Goal: Transaction & Acquisition: Purchase product/service

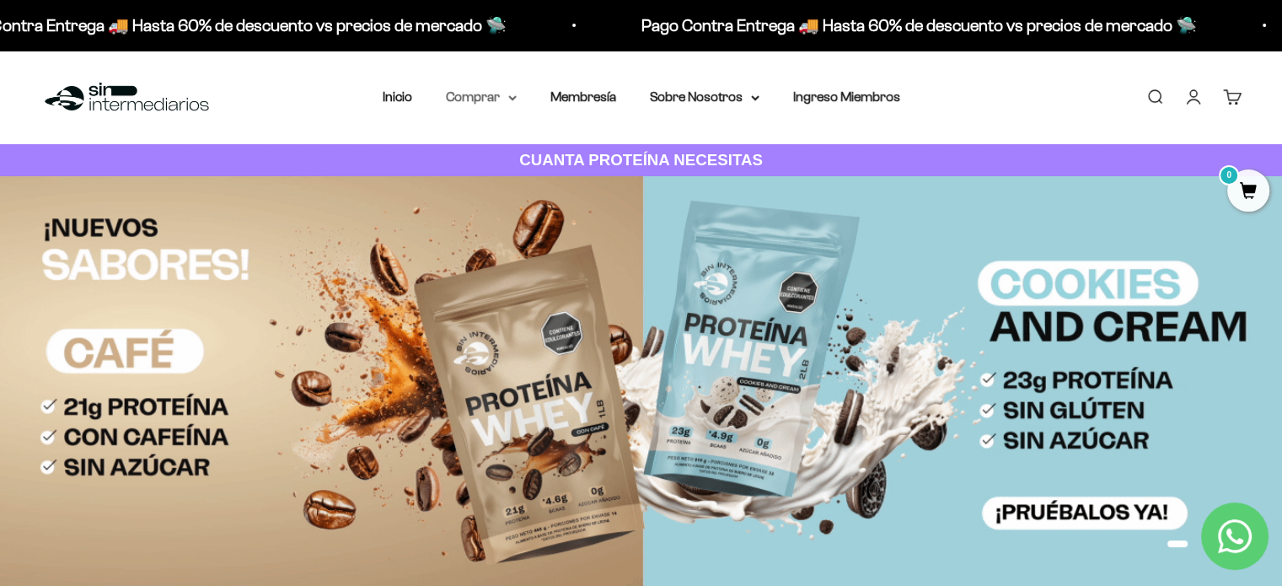
click at [499, 100] on summary "Comprar" at bounding box center [481, 97] width 71 height 22
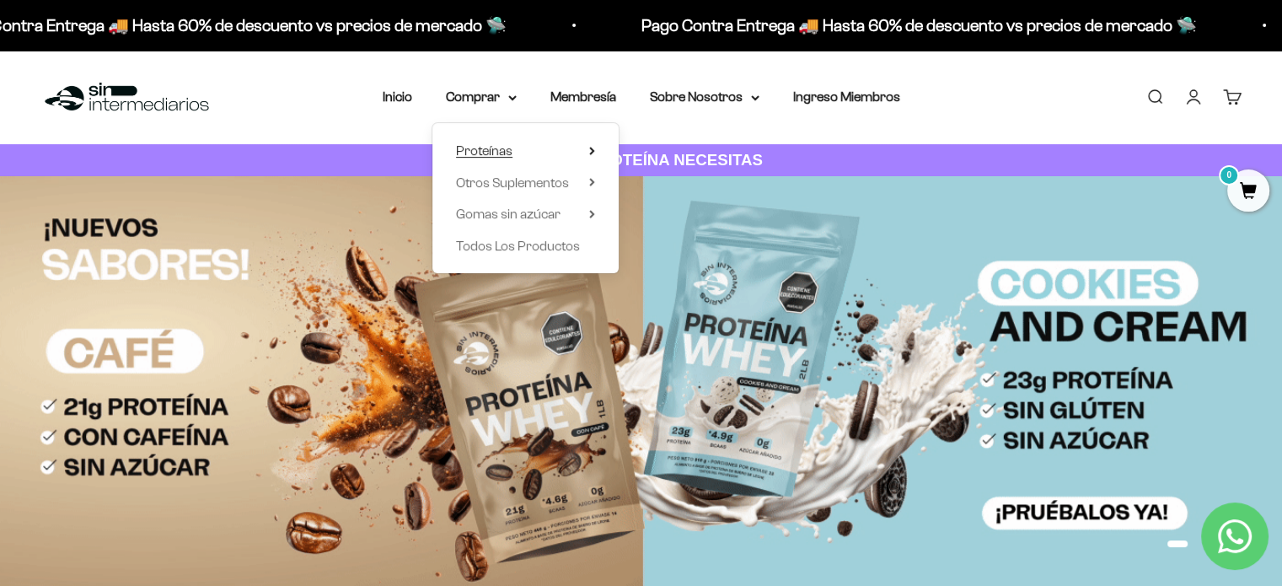
click at [495, 140] on span "Proteínas" at bounding box center [484, 151] width 56 height 22
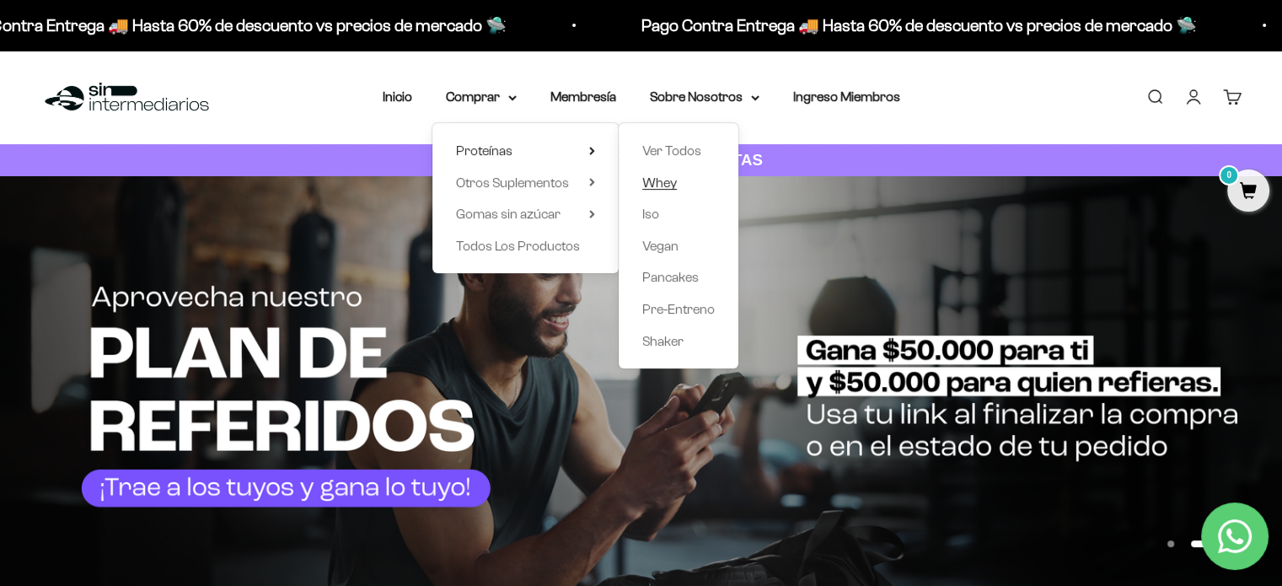
click at [678, 182] on link "Whey" at bounding box center [678, 183] width 72 height 22
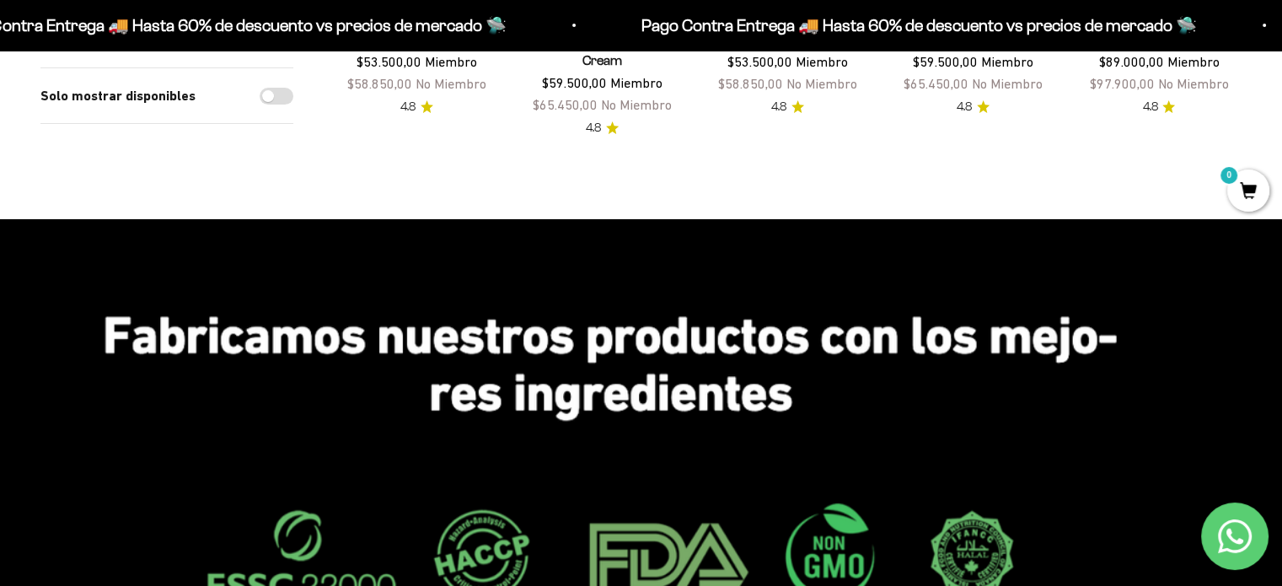
scroll to position [169, 0]
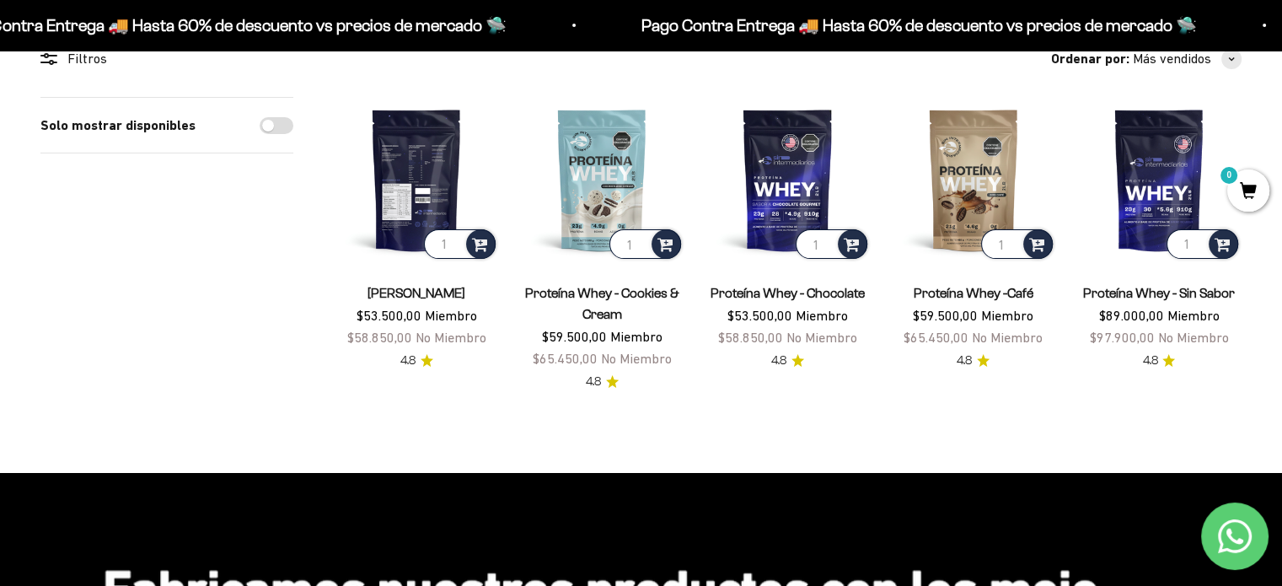
click at [408, 154] on img at bounding box center [416, 179] width 165 height 165
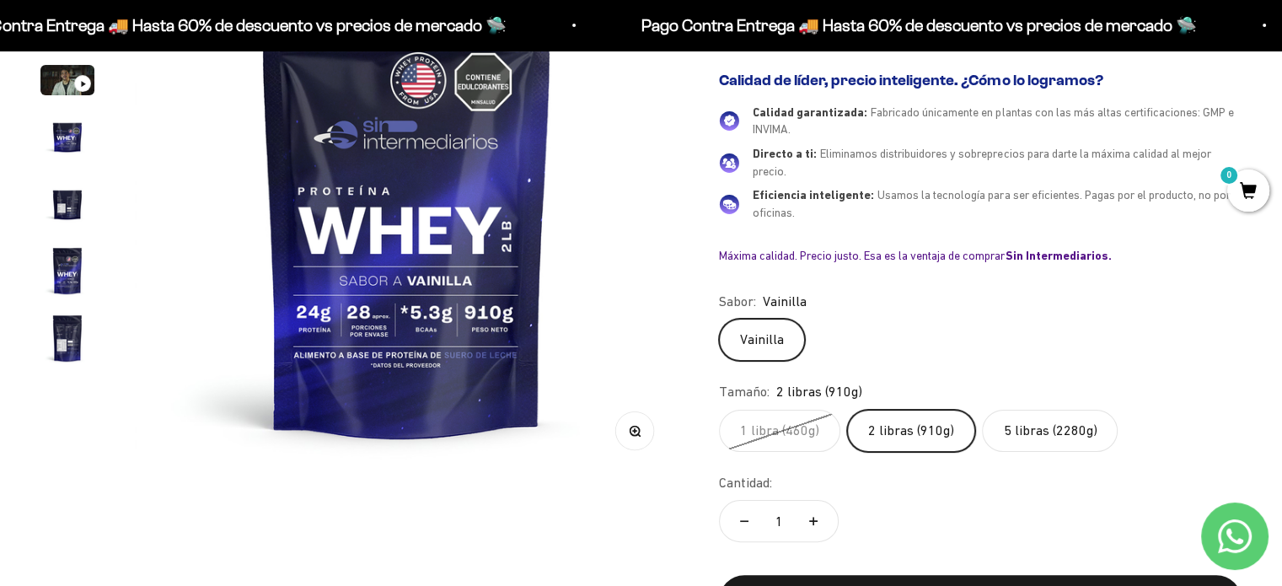
scroll to position [337, 0]
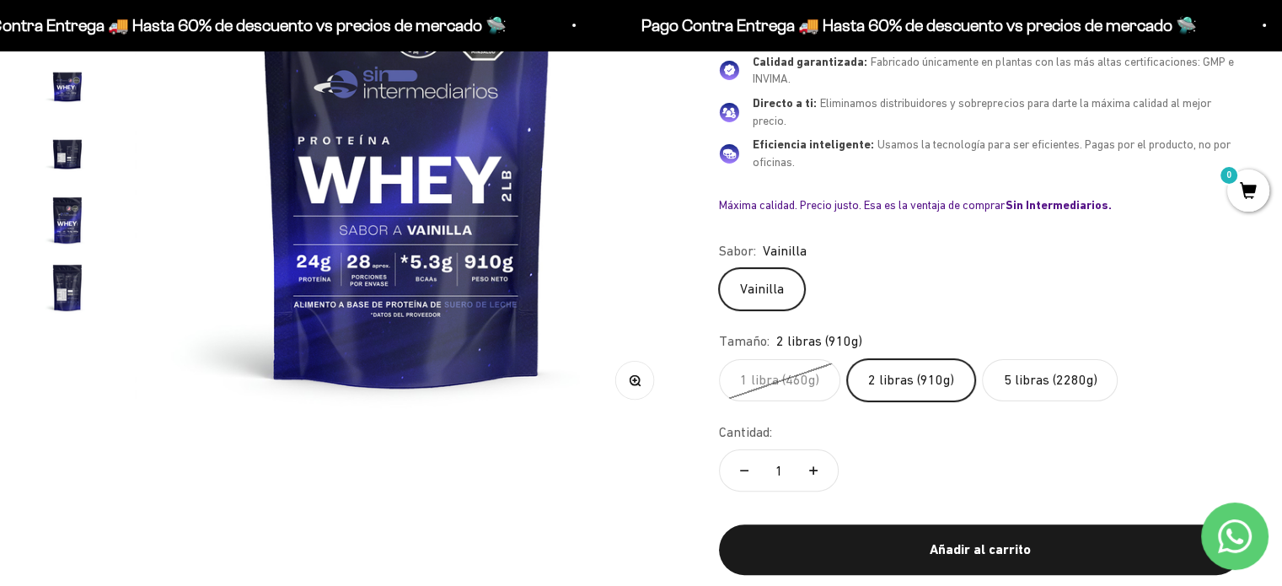
click at [1040, 370] on label "5 libras (2280g)" at bounding box center [1050, 380] width 136 height 42
click at [719, 359] on input "5 libras (2280g)" at bounding box center [718, 358] width 1 height 1
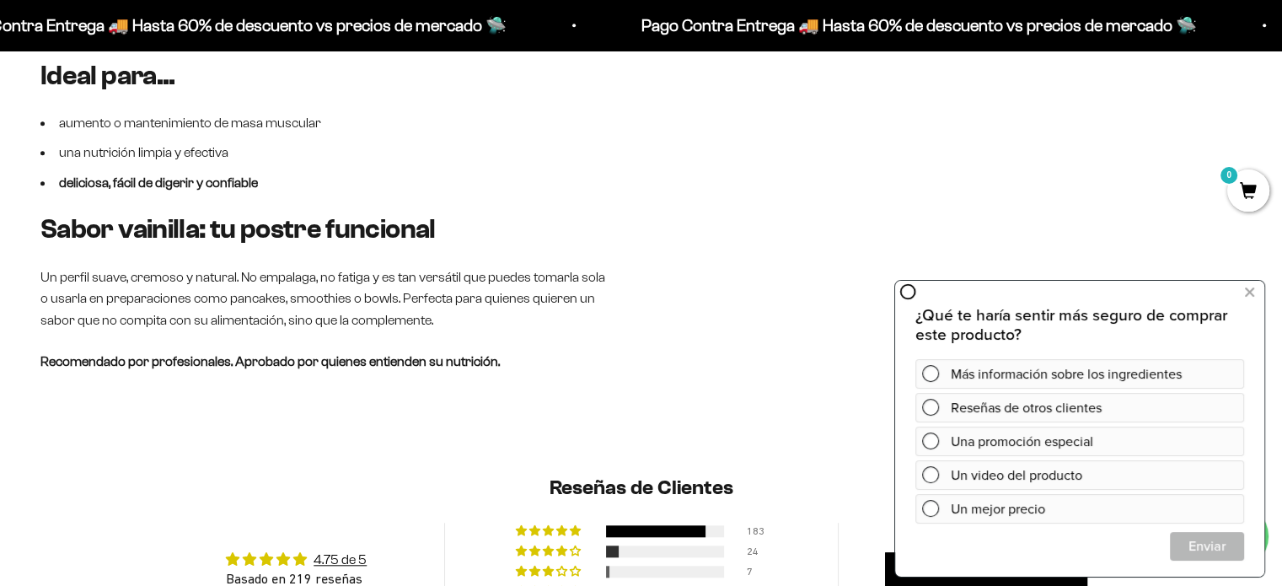
scroll to position [1517, 0]
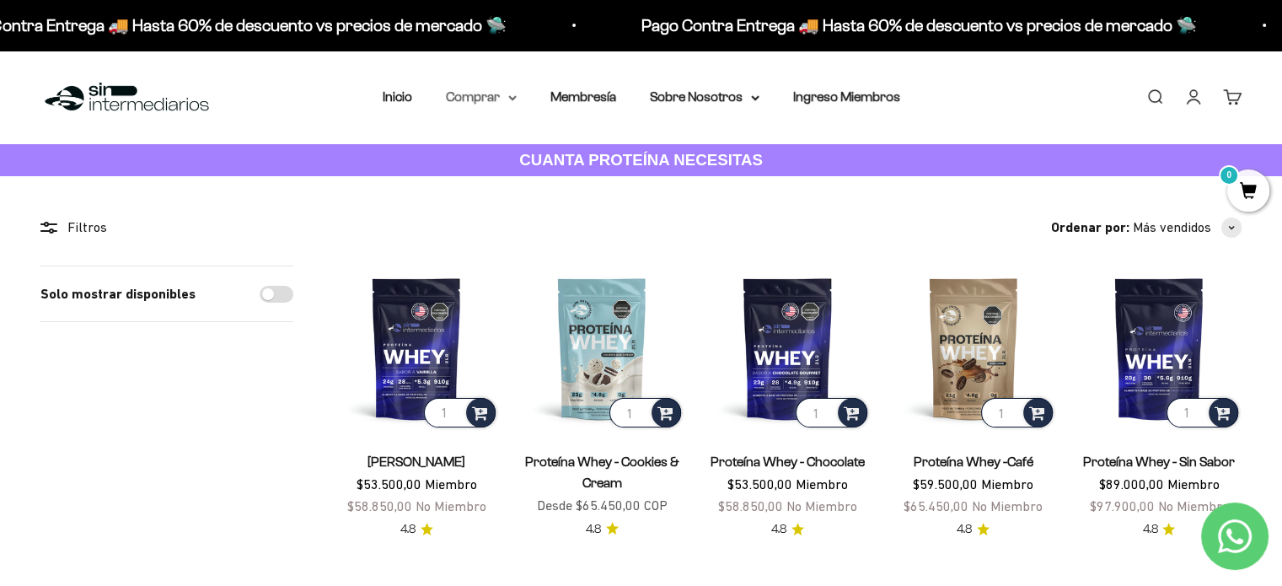
click at [517, 91] on nav "Inicio Comprar Proteínas Ver Todos Whey Iso Vegan" at bounding box center [641, 97] width 517 height 22
click at [513, 92] on summary "Comprar" at bounding box center [481, 97] width 71 height 22
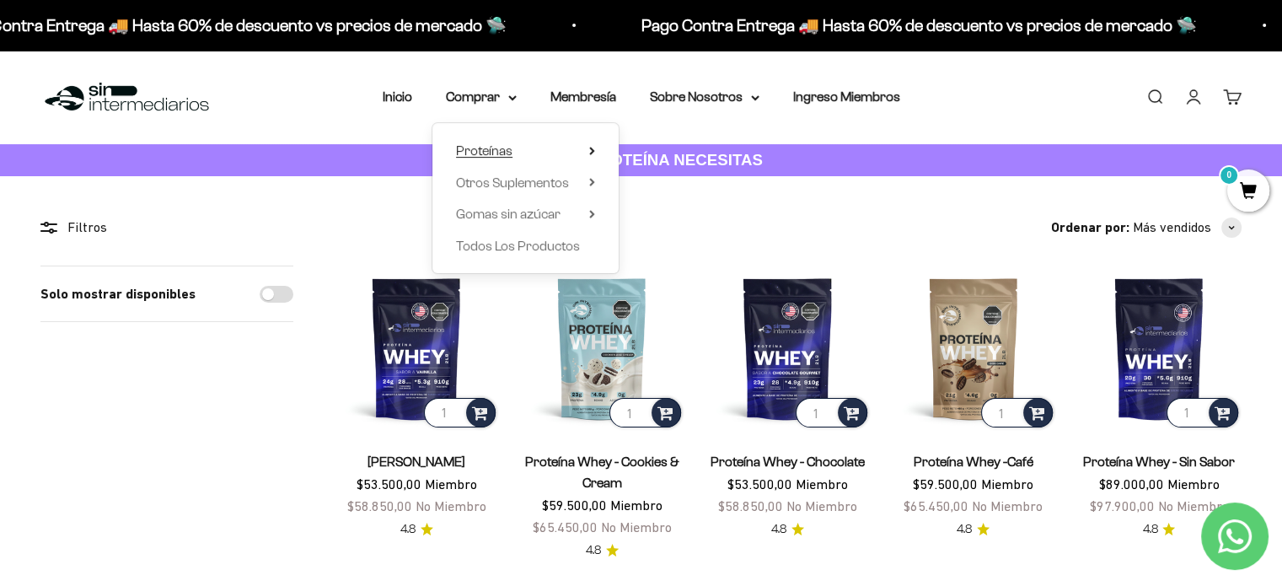
drag, startPoint x: 501, startPoint y: 144, endPoint x: 520, endPoint y: 148, distance: 19.0
click at [502, 145] on span "Proteínas" at bounding box center [484, 150] width 56 height 14
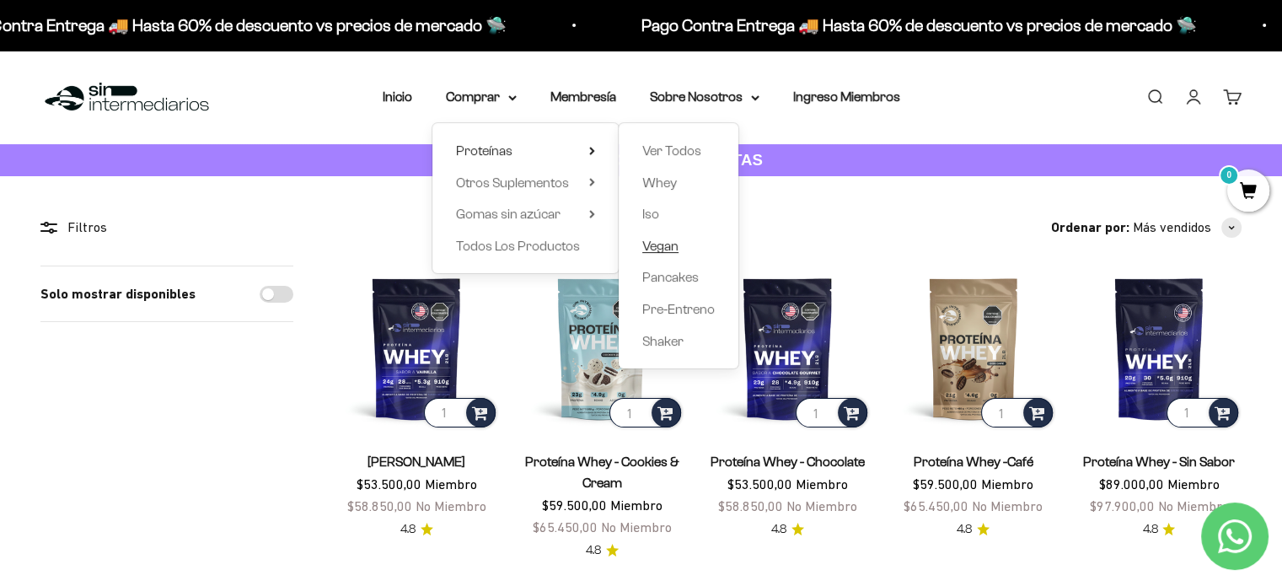
click at [664, 245] on span "Vegan" at bounding box center [660, 246] width 36 height 14
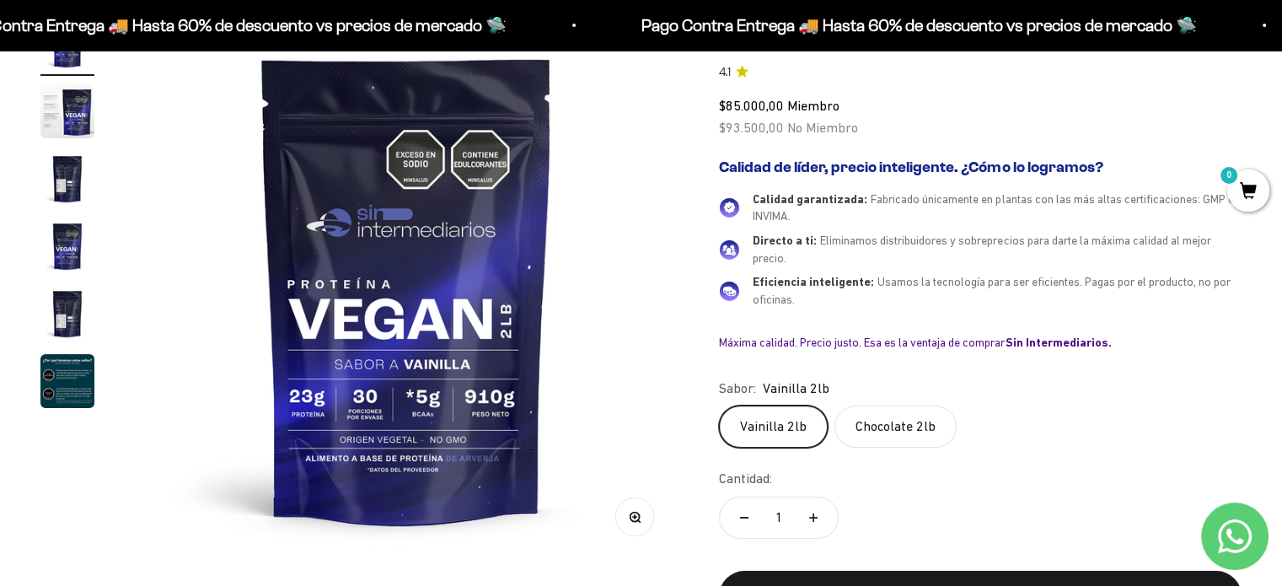
scroll to position [253, 0]
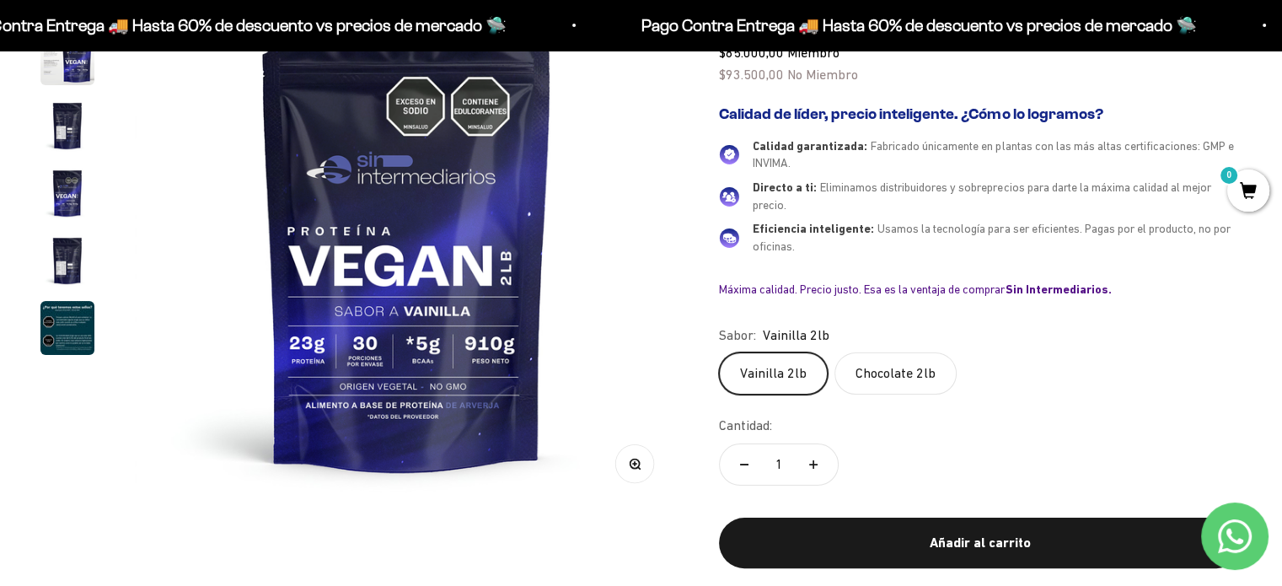
click at [820, 461] on button "Aumentar cantidad" at bounding box center [813, 464] width 49 height 40
click at [735, 464] on button "Reducir cantidad" at bounding box center [744, 464] width 49 height 40
type input "1"
click at [873, 525] on button "Añadir al carrito" at bounding box center [980, 542] width 523 height 51
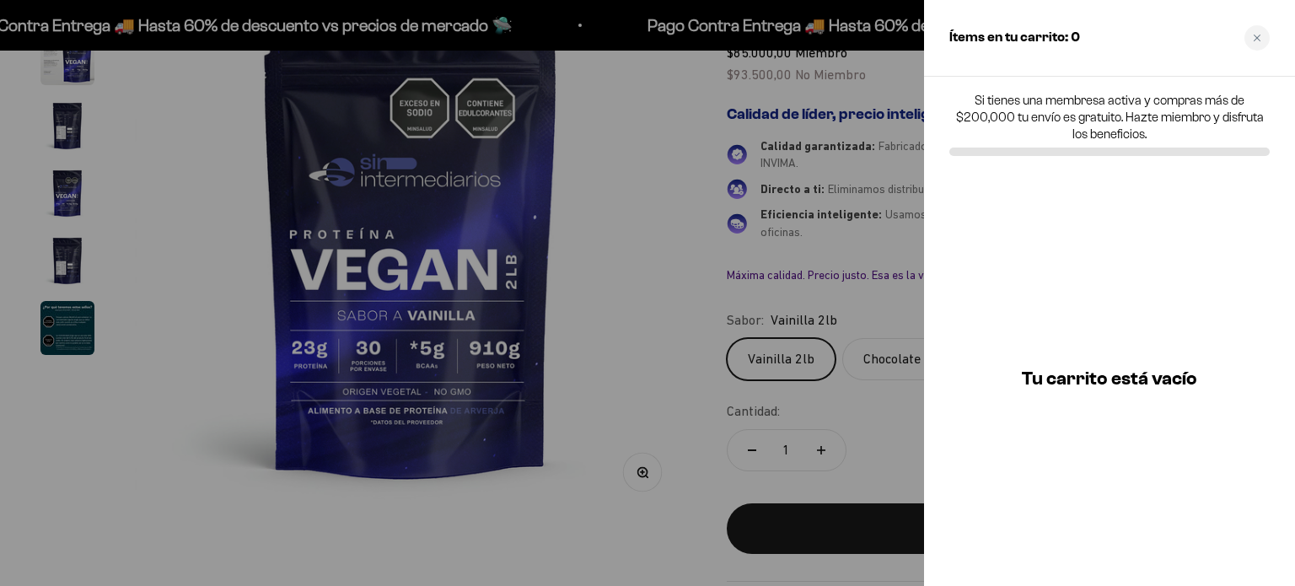
drag, startPoint x: 548, startPoint y: 207, endPoint x: 560, endPoint y: 201, distance: 13.2
click at [549, 206] on div at bounding box center [647, 293] width 1295 height 586
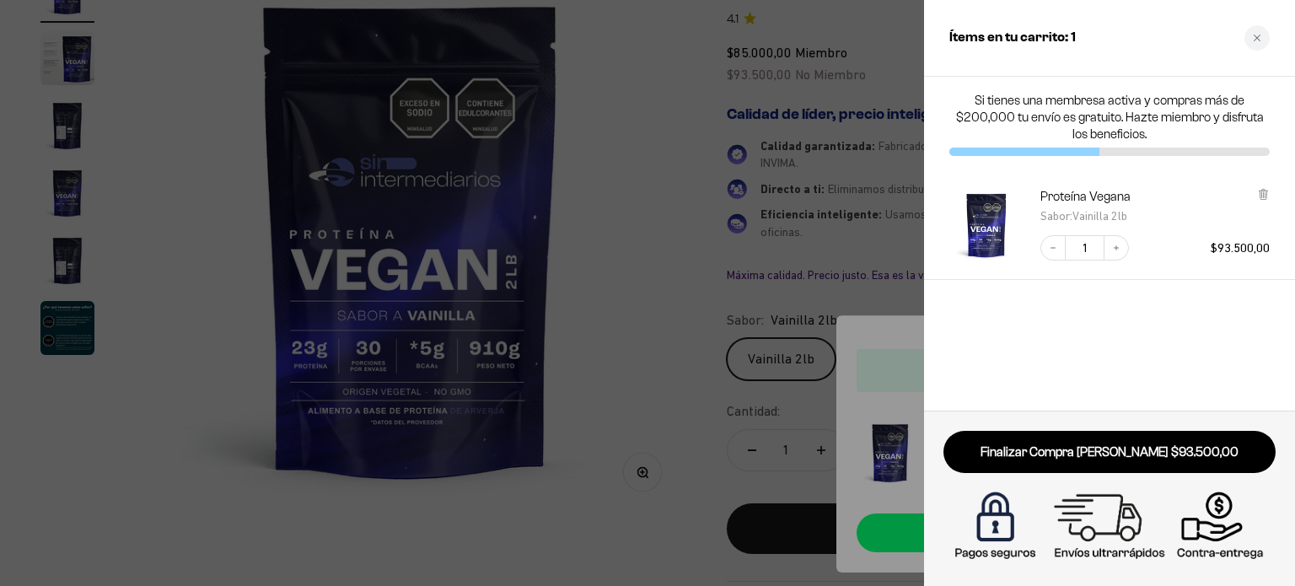
click at [611, 156] on div at bounding box center [647, 293] width 1295 height 586
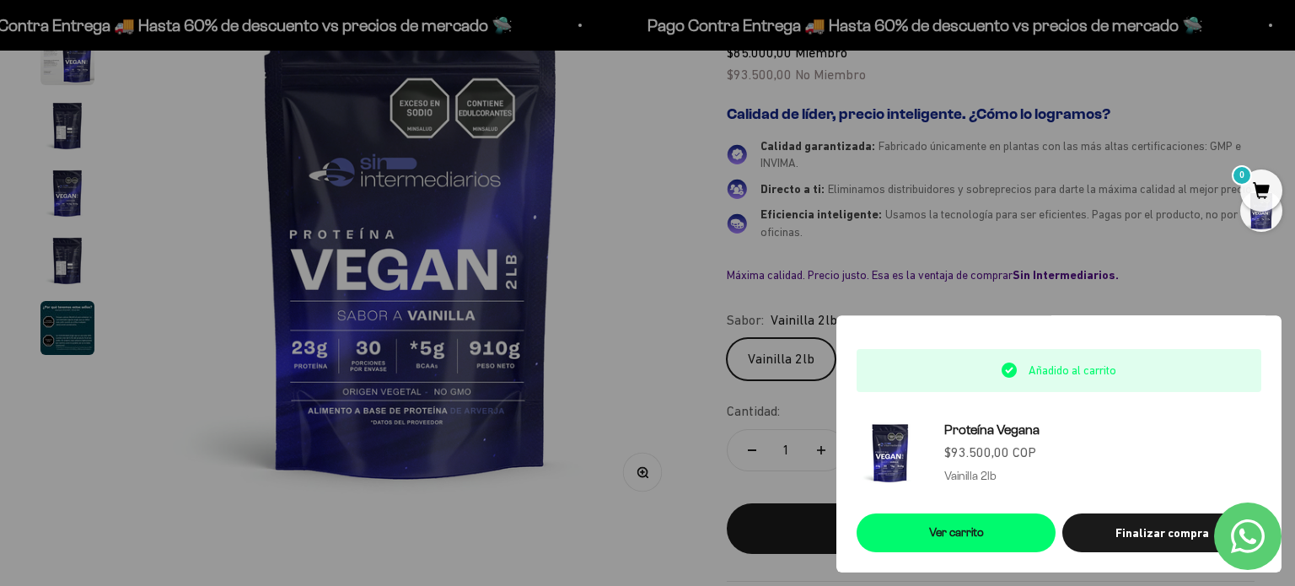
click at [624, 185] on div at bounding box center [647, 293] width 1295 height 586
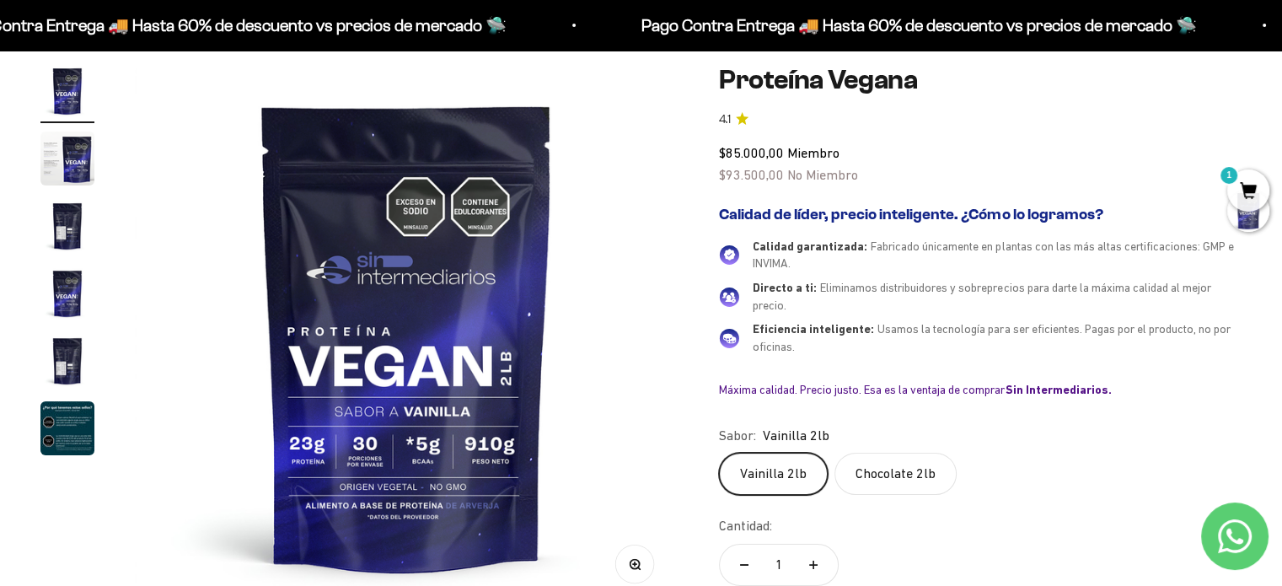
scroll to position [0, 0]
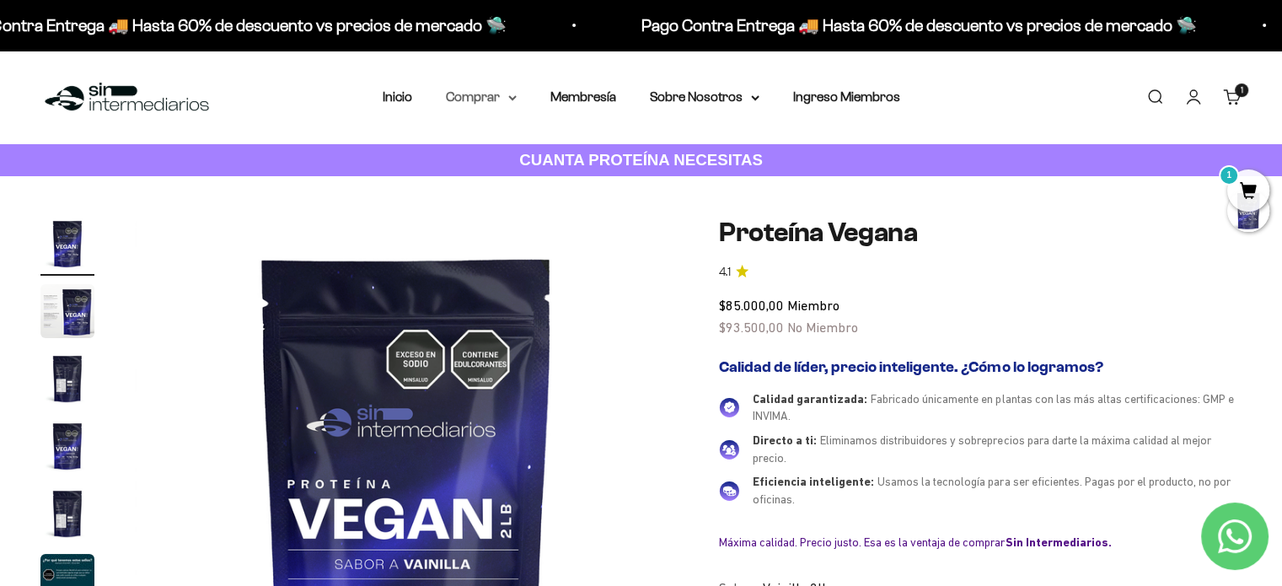
click at [493, 102] on summary "Comprar" at bounding box center [481, 97] width 71 height 22
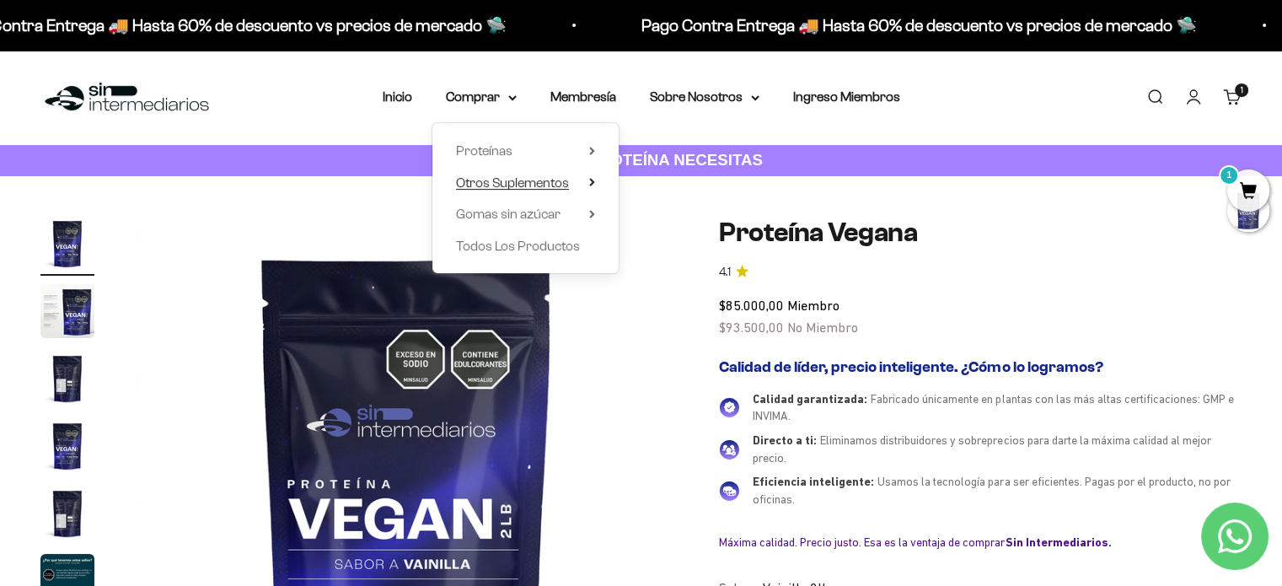
click at [521, 183] on span "Otros Suplementos" at bounding box center [512, 182] width 113 height 14
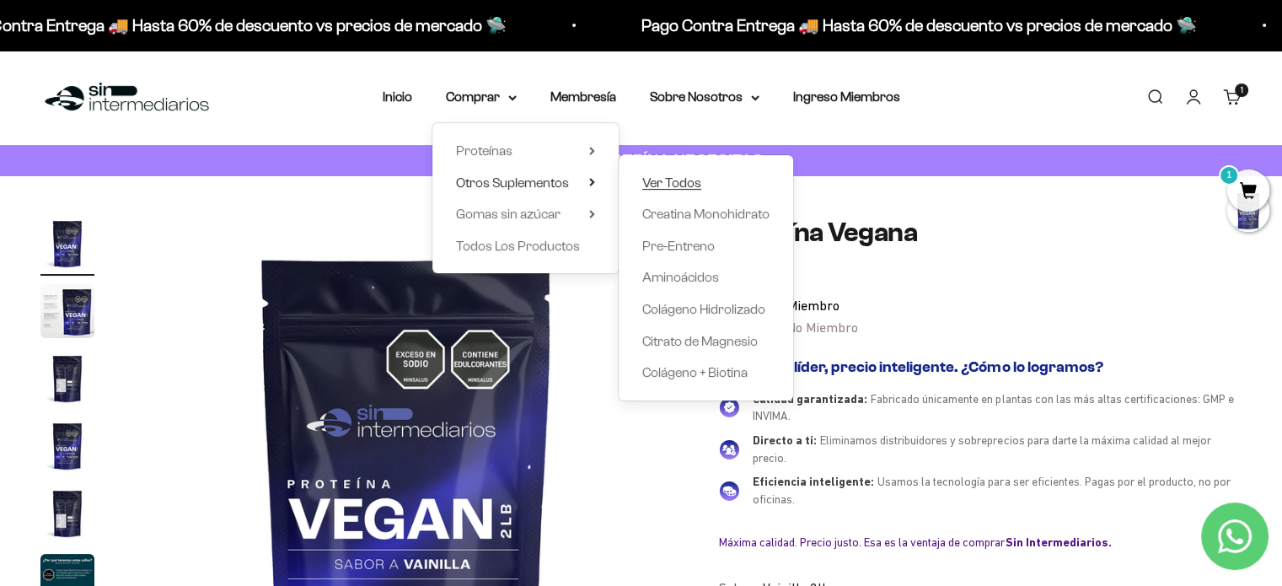
click at [657, 180] on span "Ver Todos" at bounding box center [671, 182] width 59 height 14
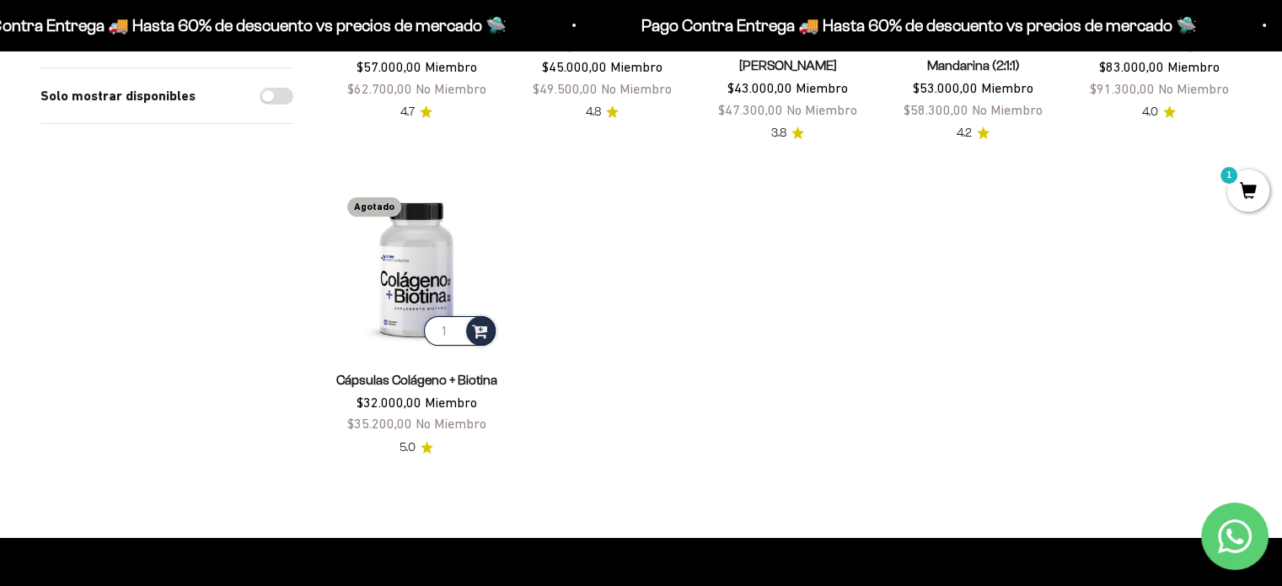
scroll to position [421, 0]
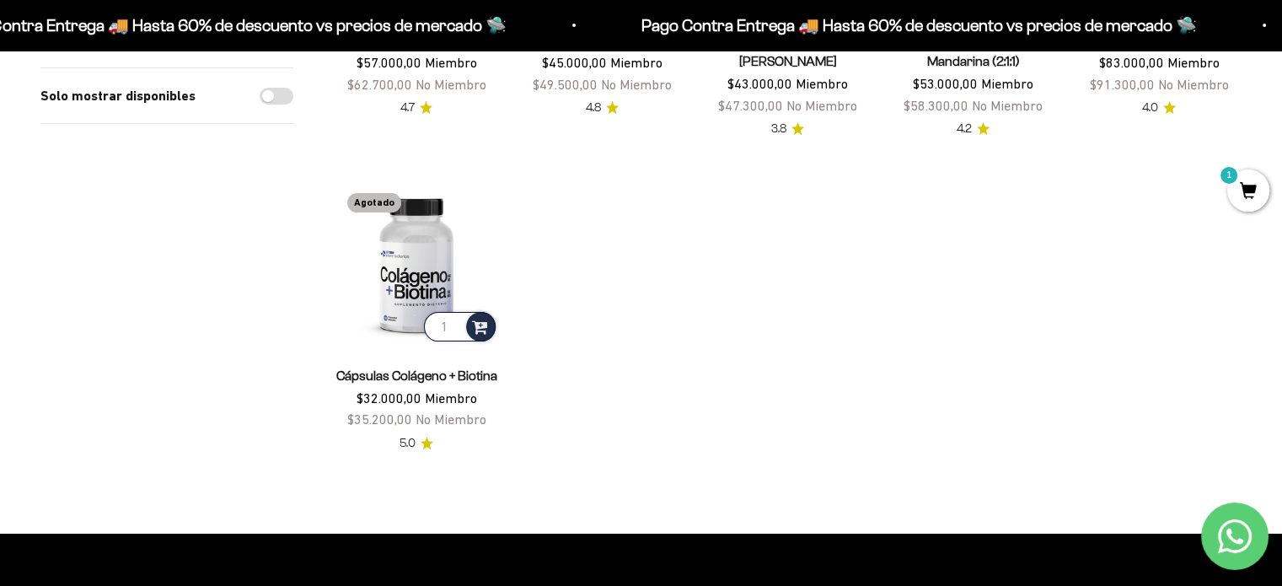
click at [426, 360] on div "Cápsulas Colágeno + Biotina $32.000,00 Miembro $35.200,00 No Miembro 5.0" at bounding box center [416, 399] width 165 height 109
click at [424, 373] on link "Cápsulas Colágeno + Biotina" at bounding box center [416, 375] width 161 height 14
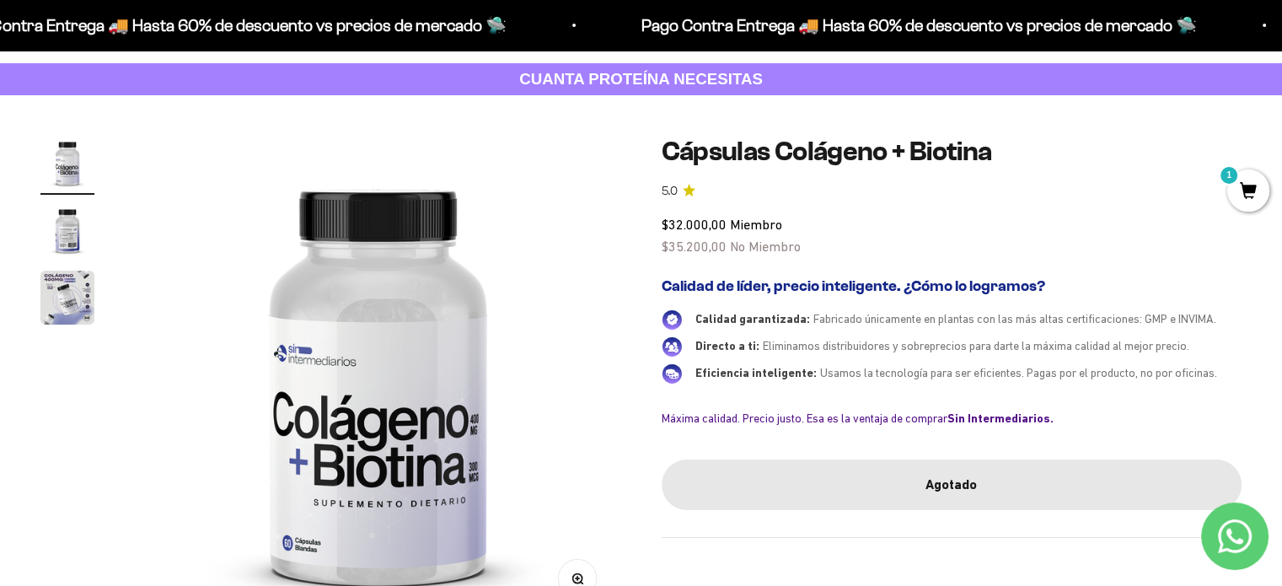
scroll to position [84, 0]
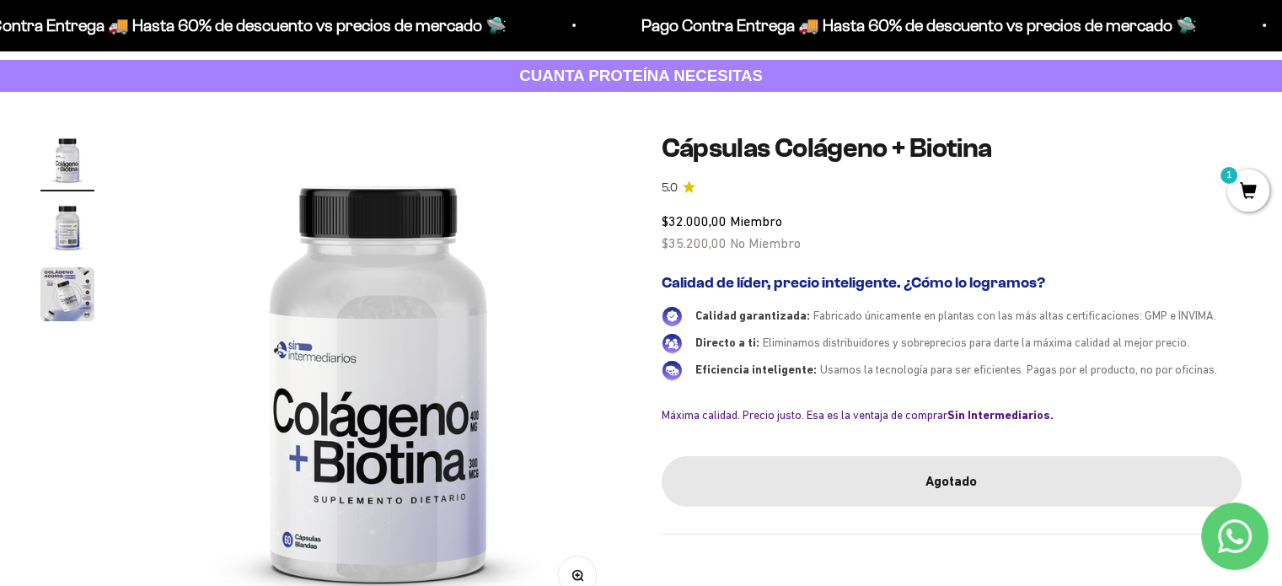
click at [80, 226] on img "Ir al artículo 2" at bounding box center [67, 227] width 54 height 54
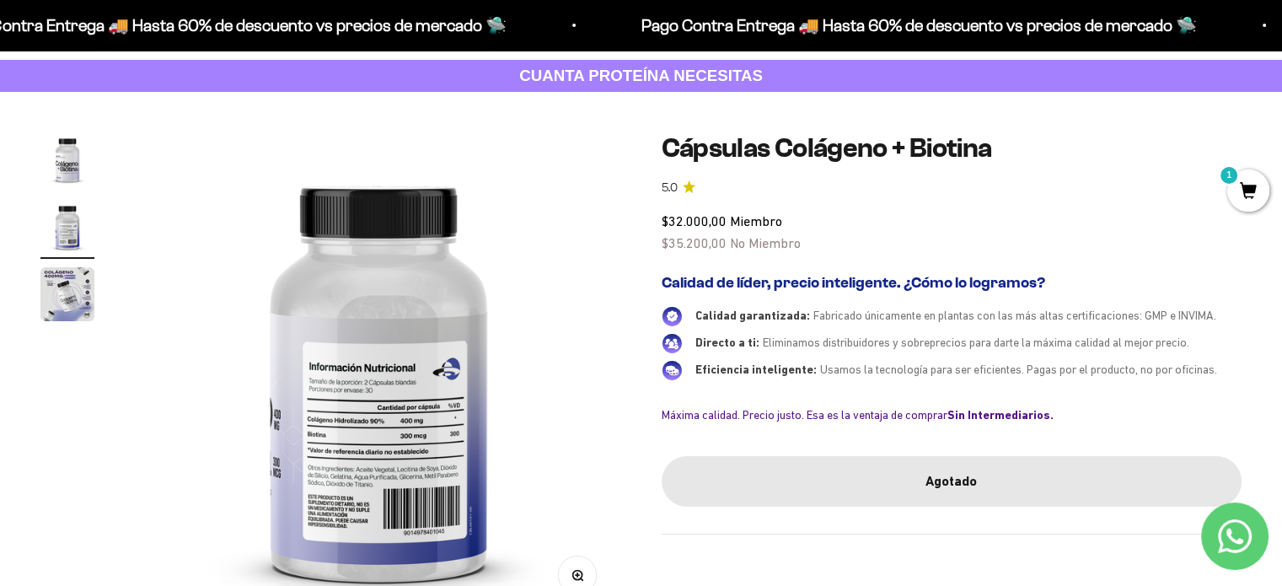
click at [78, 158] on img "Ir al artículo 1" at bounding box center [67, 159] width 54 height 54
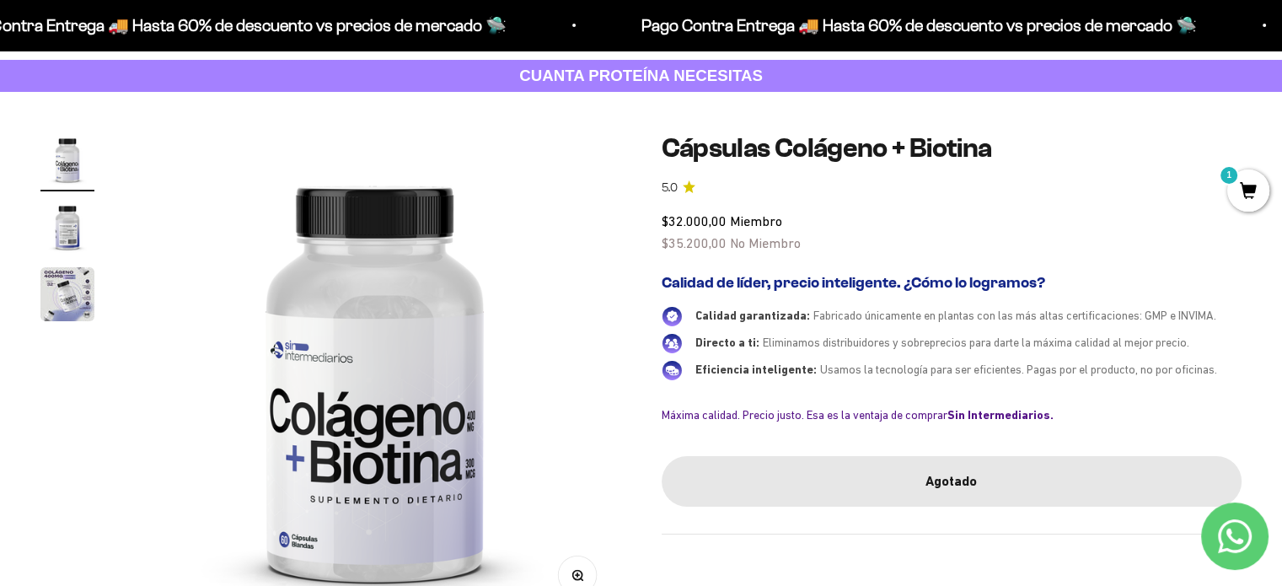
scroll to position [0, 0]
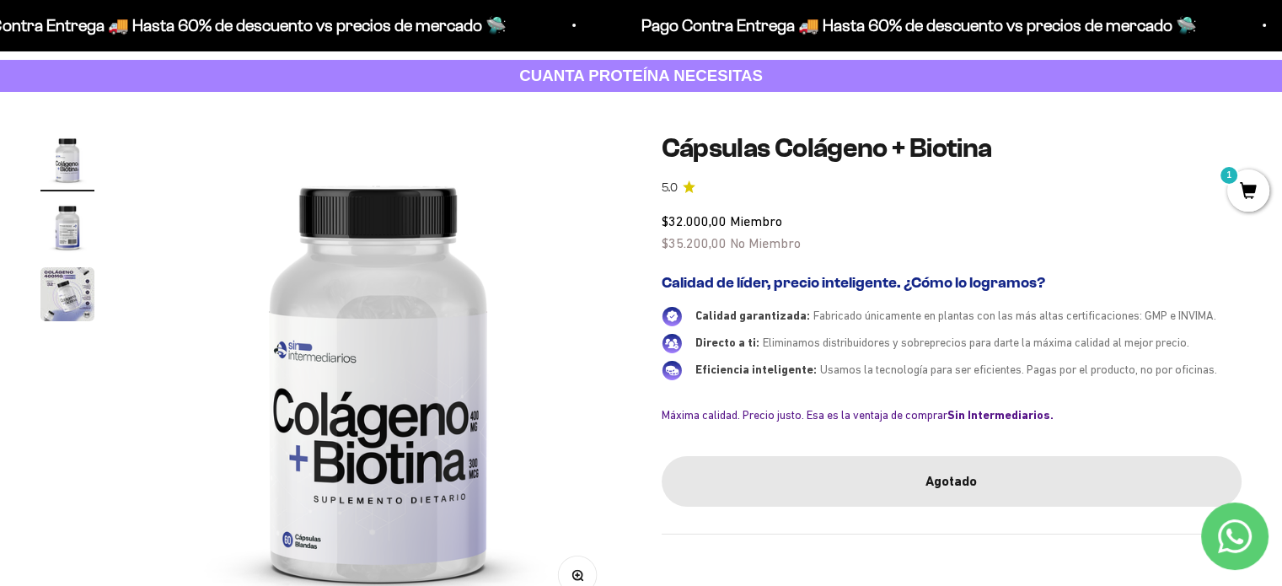
click at [77, 281] on img "Ir al artículo 3" at bounding box center [67, 294] width 54 height 54
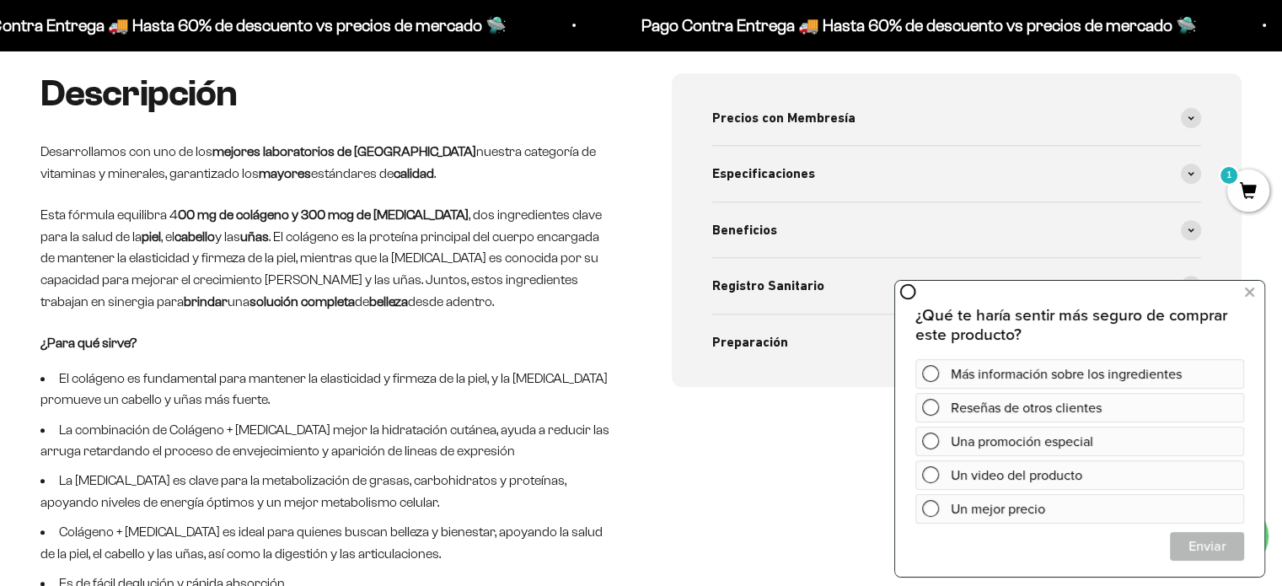
scroll to position [674, 0]
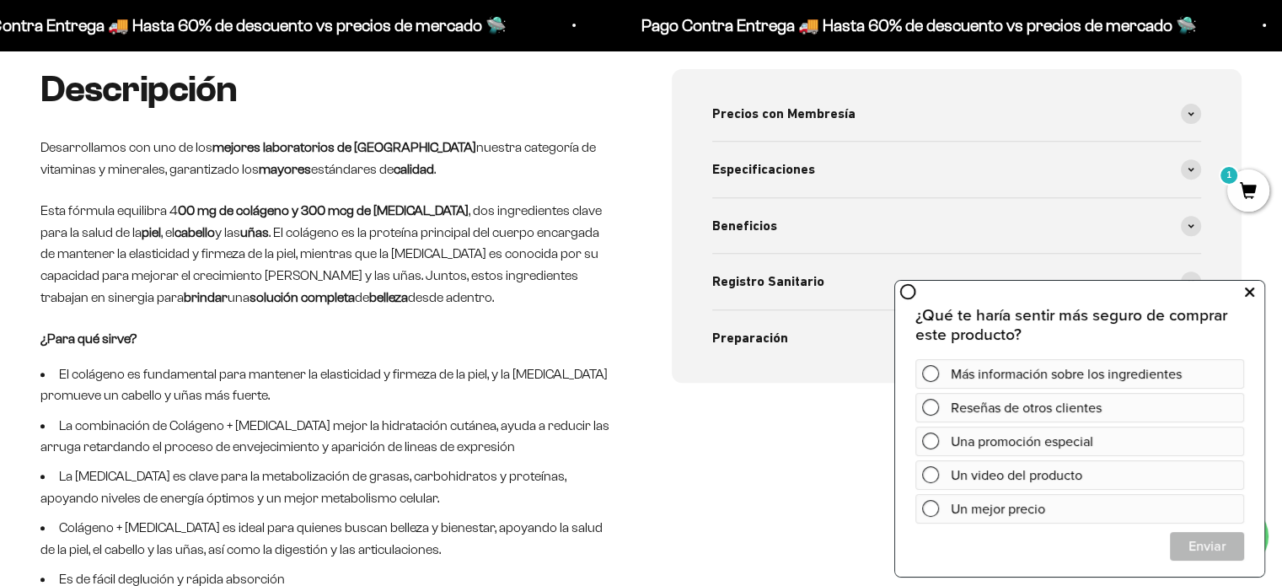
click at [1253, 292] on button at bounding box center [1249, 292] width 30 height 27
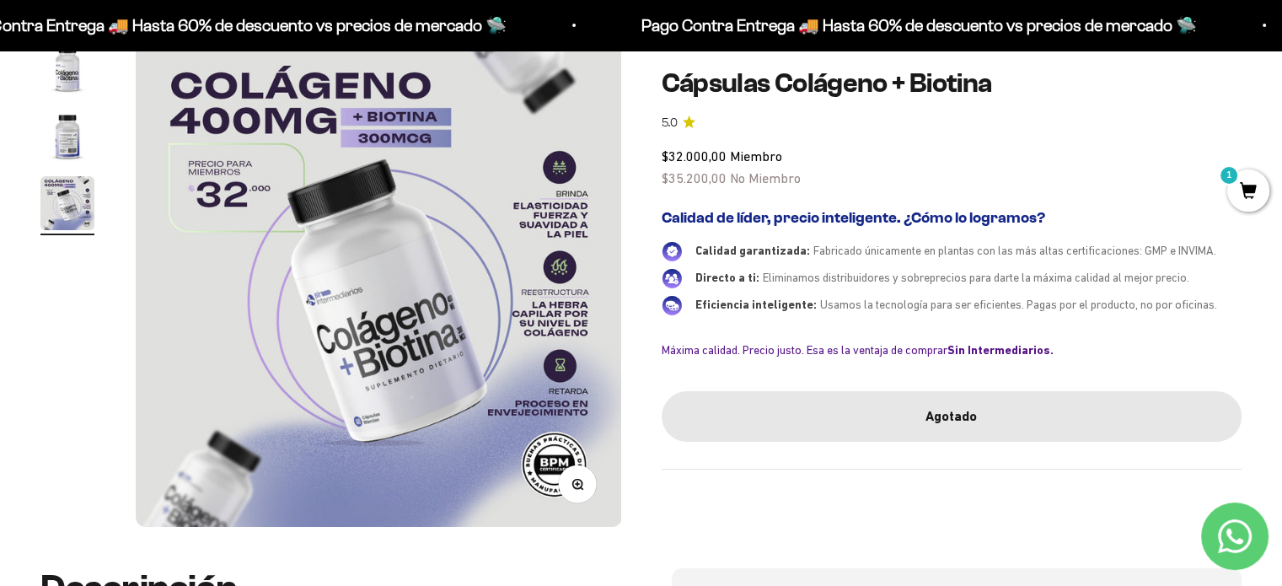
scroll to position [320, 0]
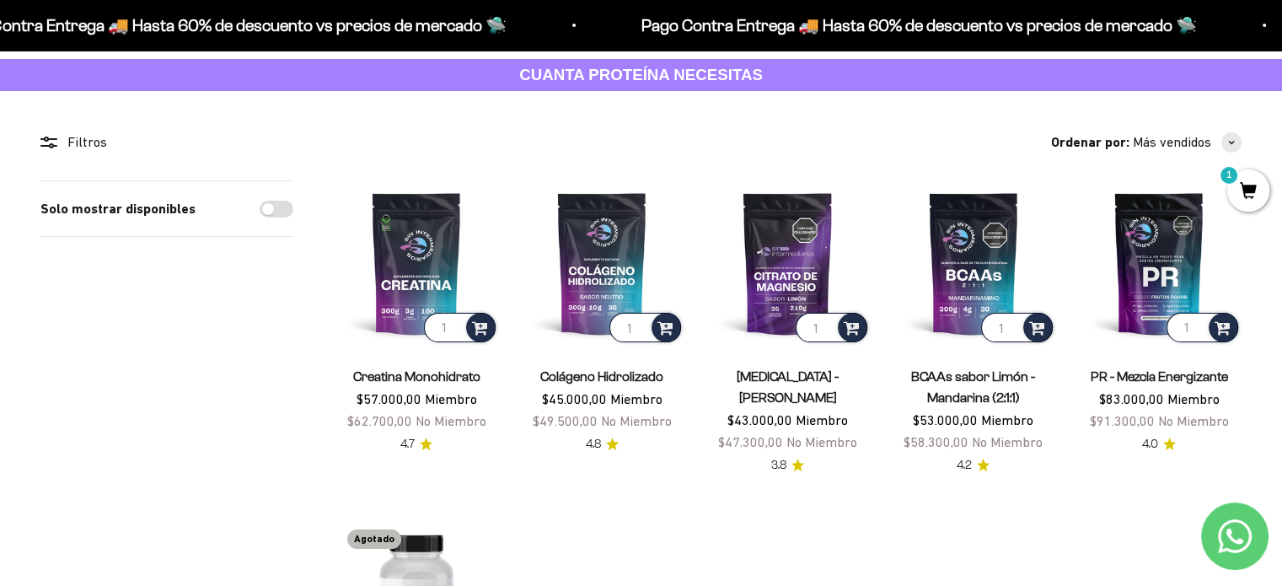
scroll to position [84, 0]
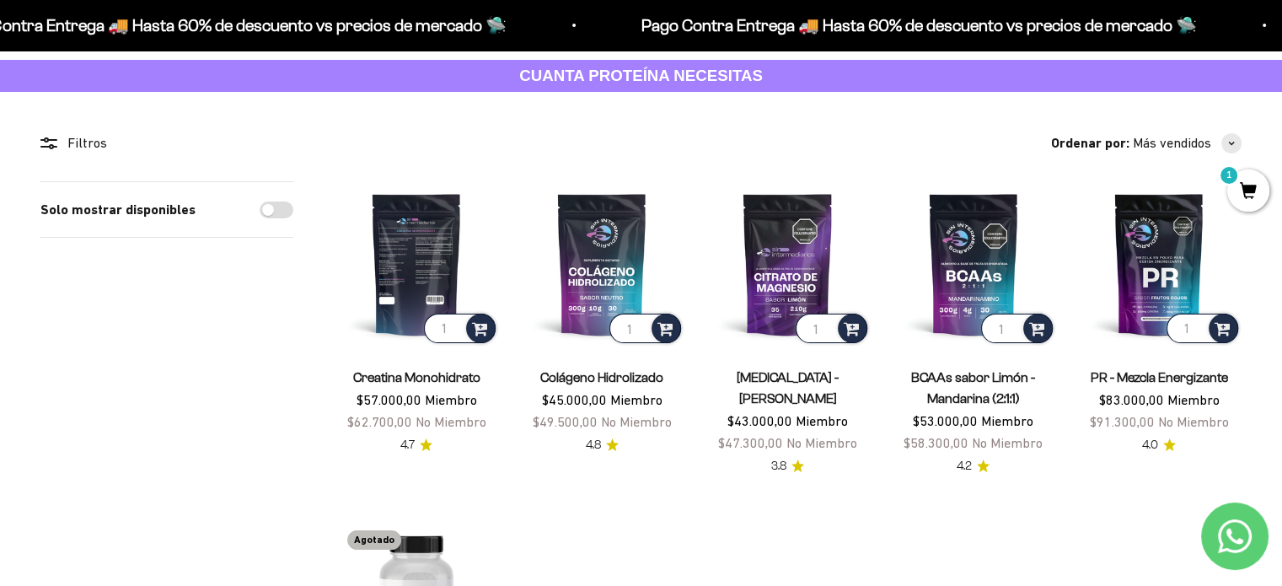
click at [445, 233] on img at bounding box center [416, 263] width 165 height 165
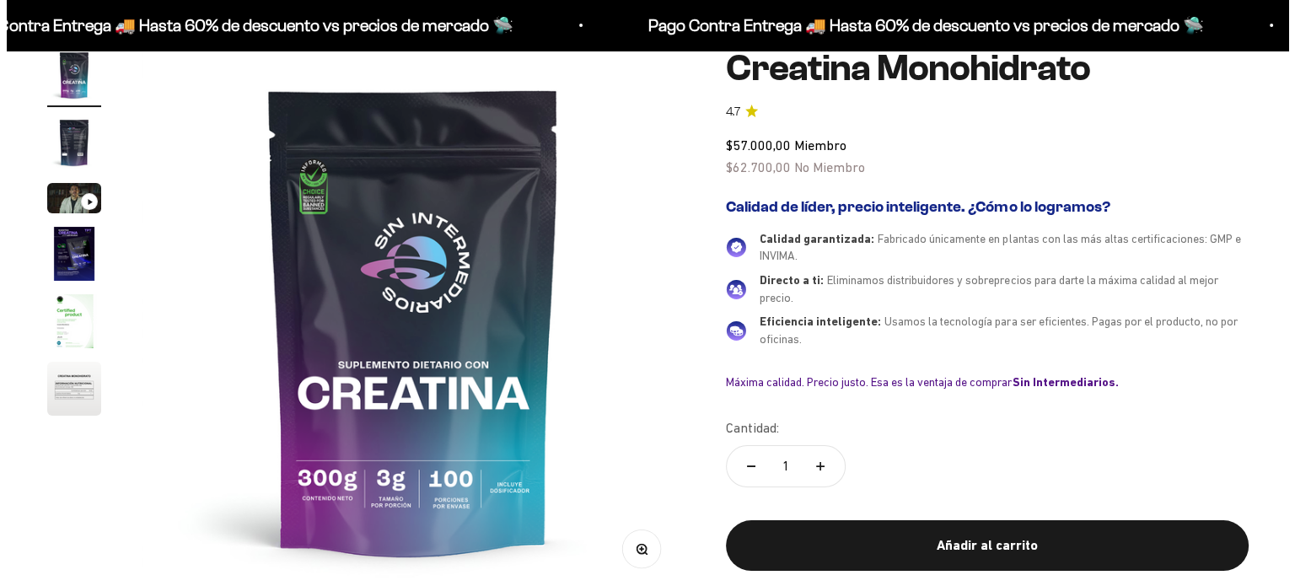
scroll to position [253, 0]
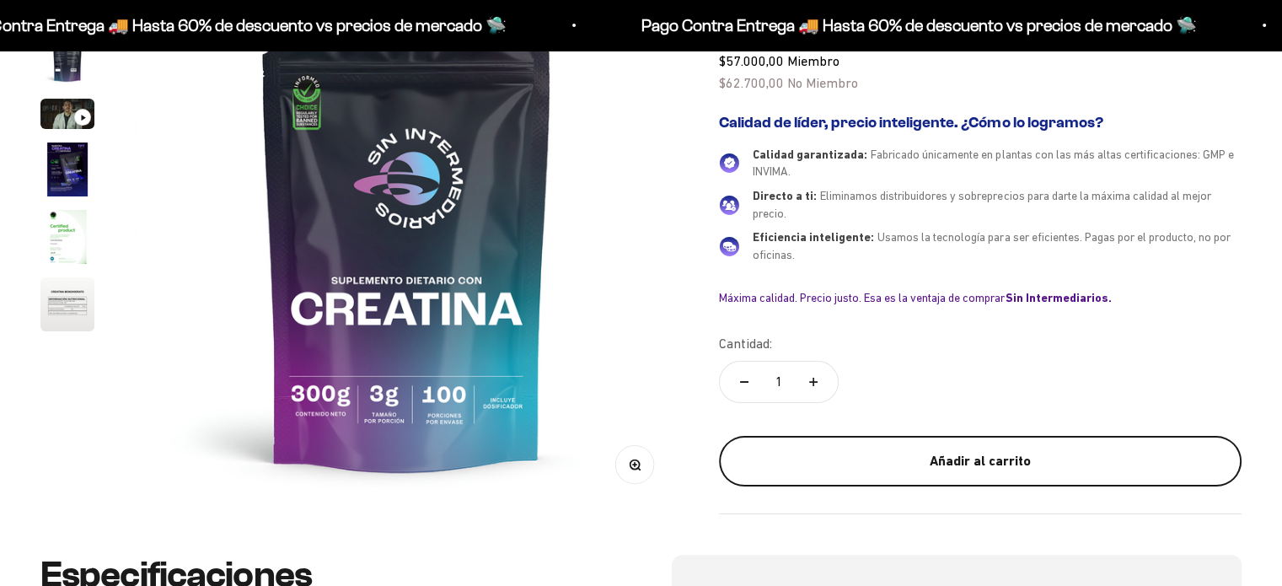
click at [878, 458] on div "Añadir al carrito" at bounding box center [980, 461] width 455 height 22
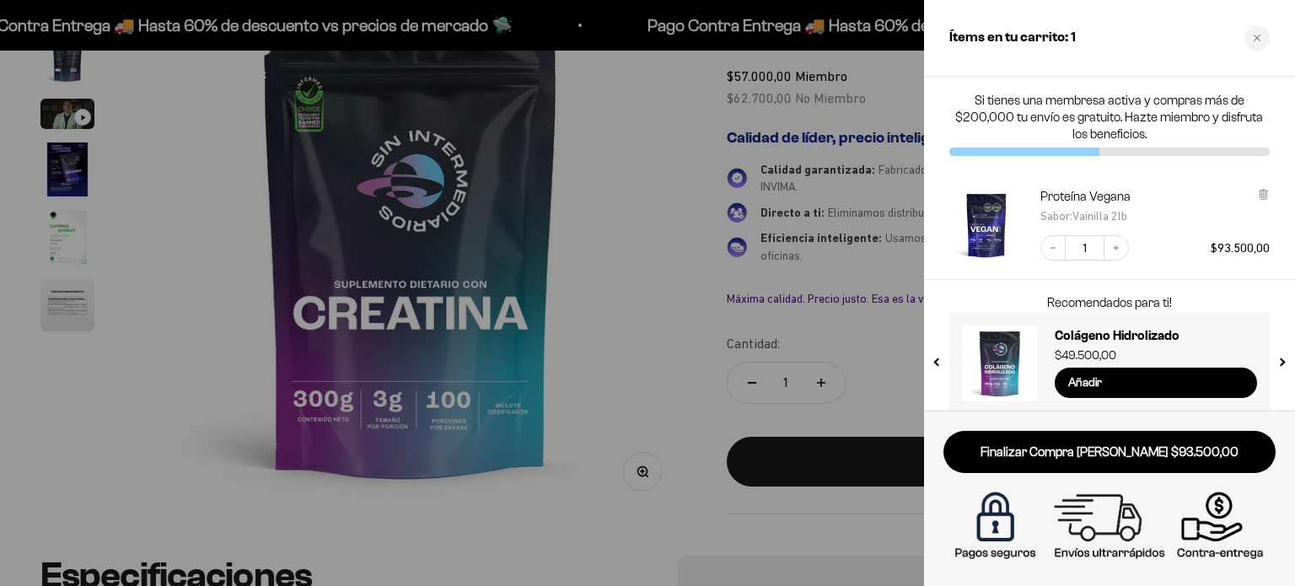
scroll to position [0, 0]
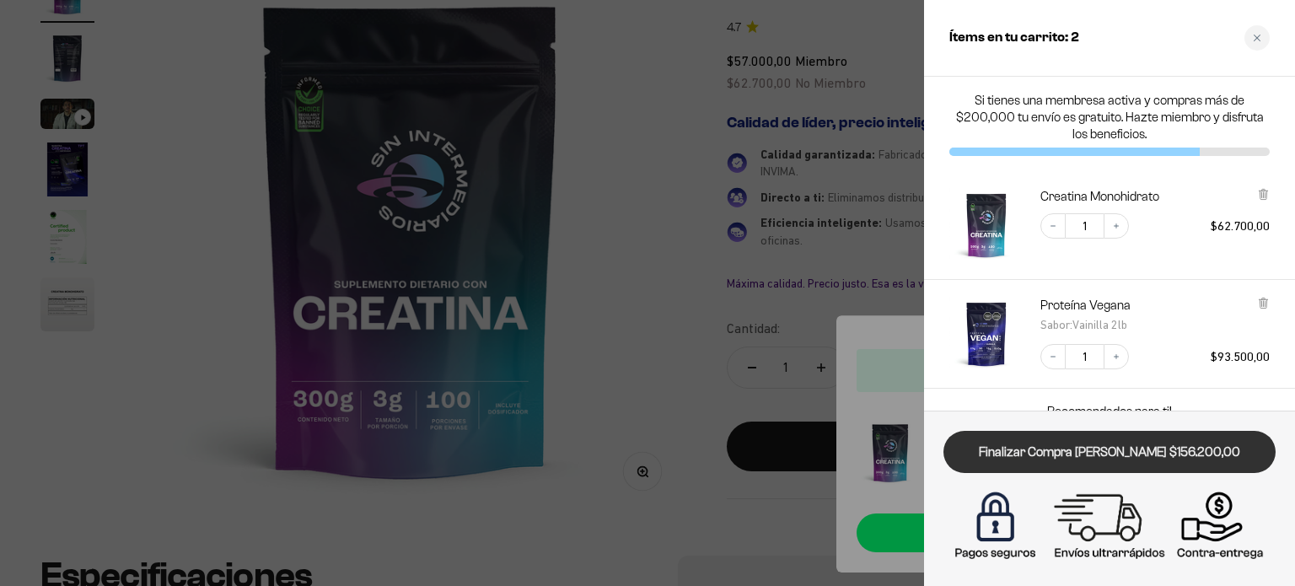
click at [1108, 442] on link "Finalizar Compra [PERSON_NAME] $156.200,00" at bounding box center [1109, 452] width 332 height 43
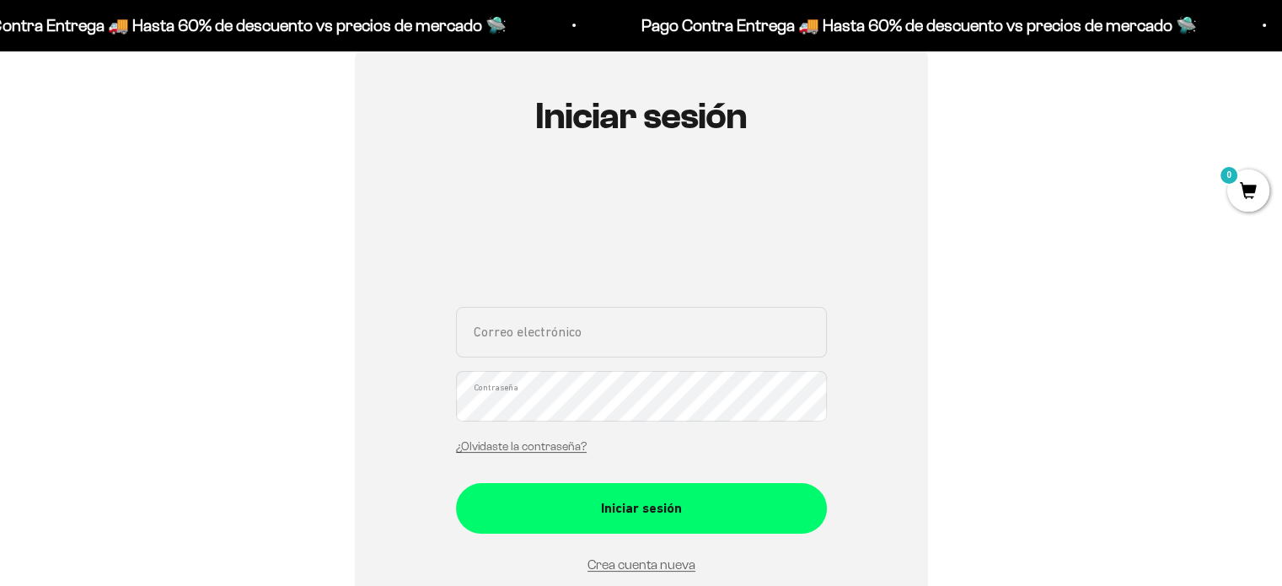
scroll to position [337, 0]
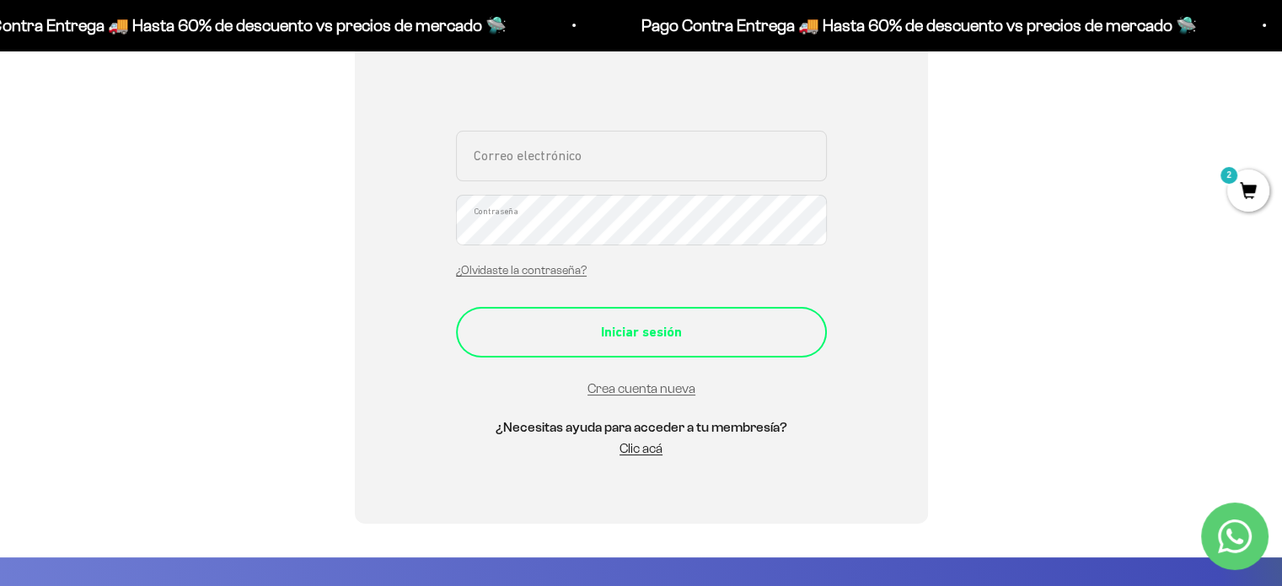
type input "[EMAIL_ADDRESS][DOMAIN_NAME]"
click at [721, 336] on div "Iniciar sesión" at bounding box center [641, 332] width 303 height 22
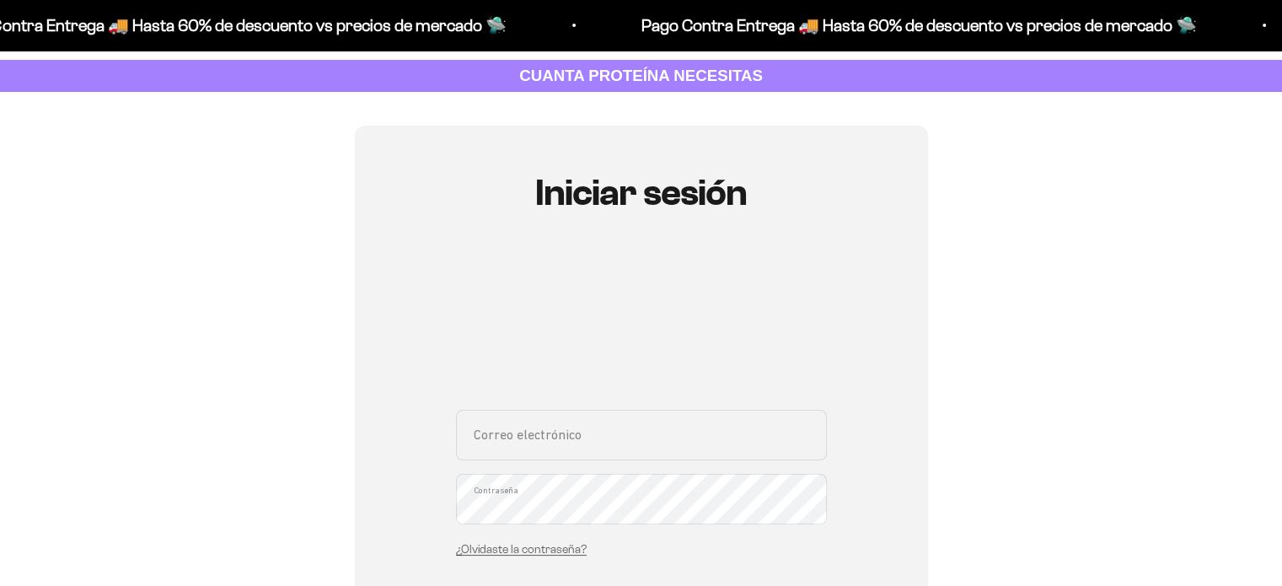
scroll to position [169, 0]
